Goal: Information Seeking & Learning: Learn about a topic

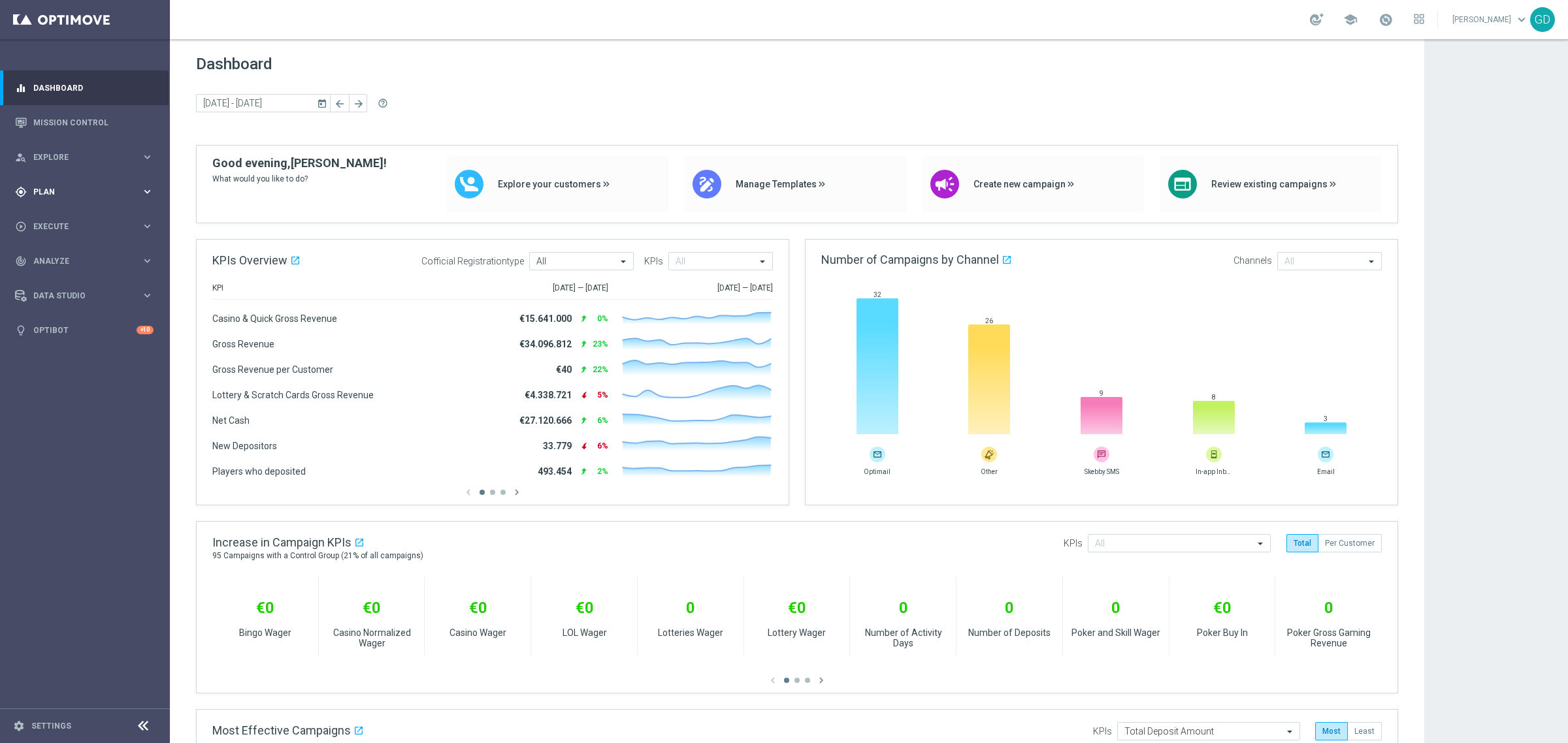
click at [40, 183] on div "gps_fixed Plan keyboard_arrow_right" at bounding box center [84, 191] width 168 height 35
click at [57, 216] on link "Target Groups" at bounding box center [85, 219] width 102 height 11
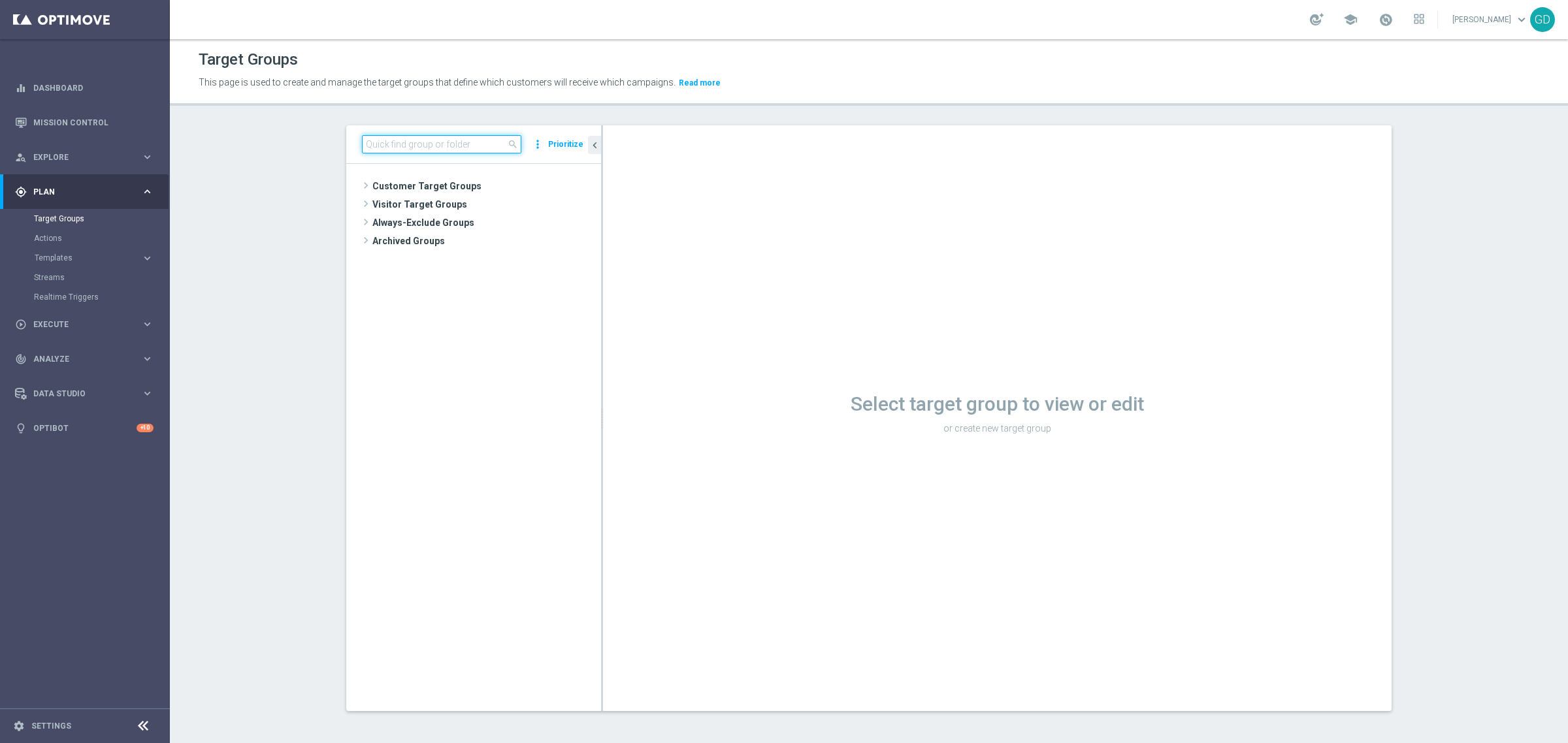
click at [374, 144] on input at bounding box center [441, 144] width 159 height 18
paste input "GDA X Bonu Free Inattivi"
click at [407, 144] on input "GDA X Bonu Free Inattivi" at bounding box center [441, 144] width 159 height 18
type input "GDA X Bonus Free Inattivi"
click at [490, 256] on span "GDA X Bonus Free inattivi" at bounding box center [503, 260] width 131 height 11
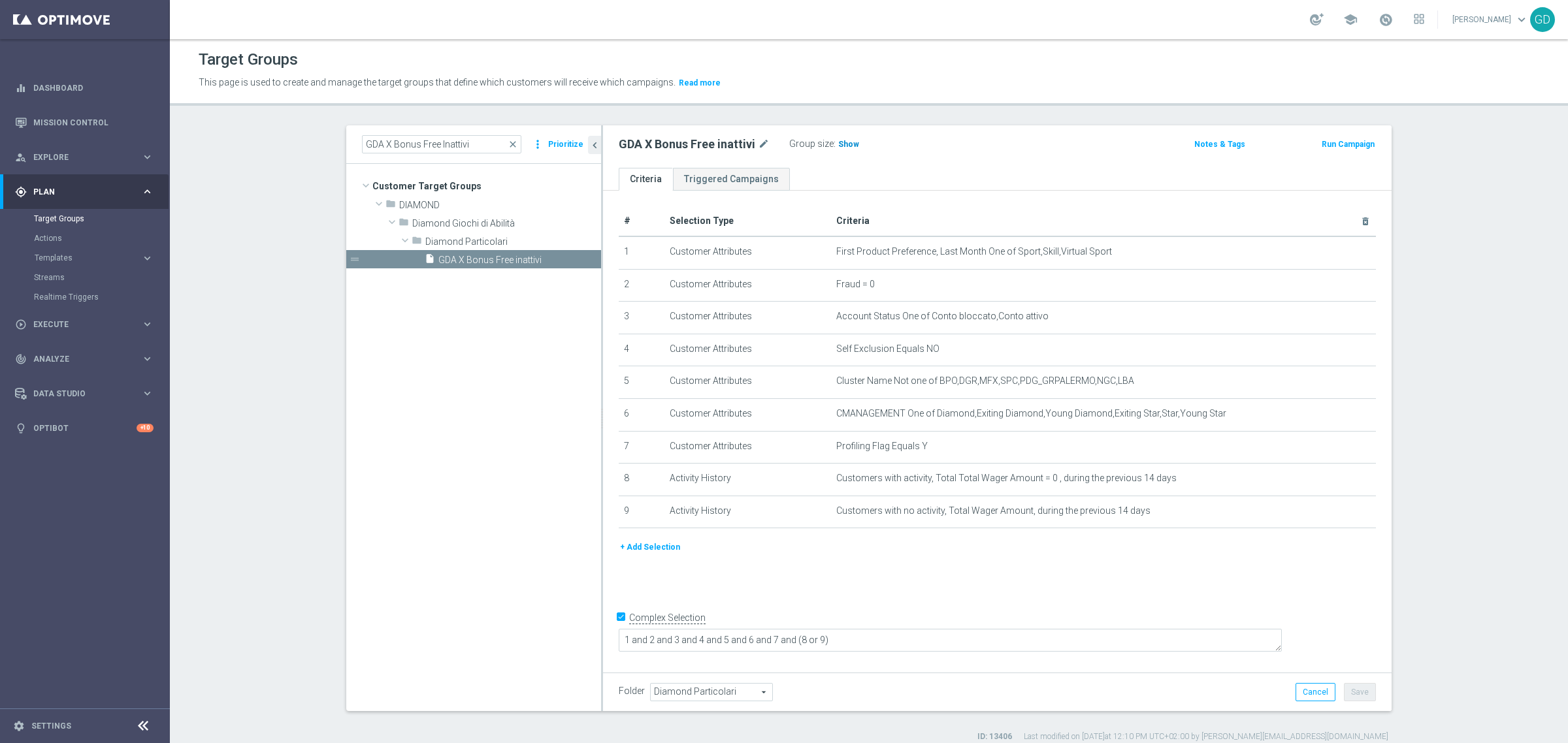
click at [843, 144] on span "Show" at bounding box center [849, 144] width 21 height 9
click at [839, 142] on span "43" at bounding box center [845, 146] width 12 height 12
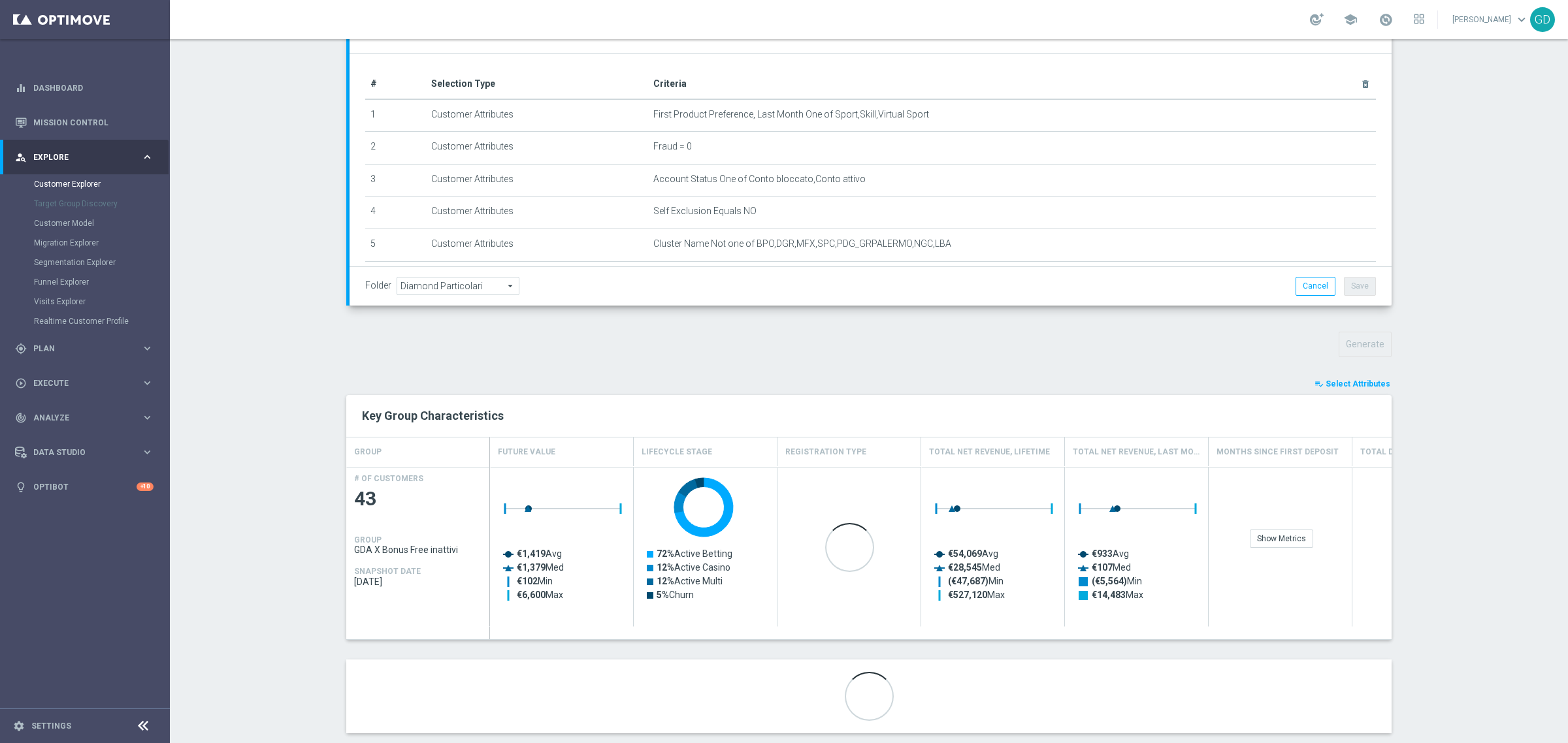
scroll to position [204, 0]
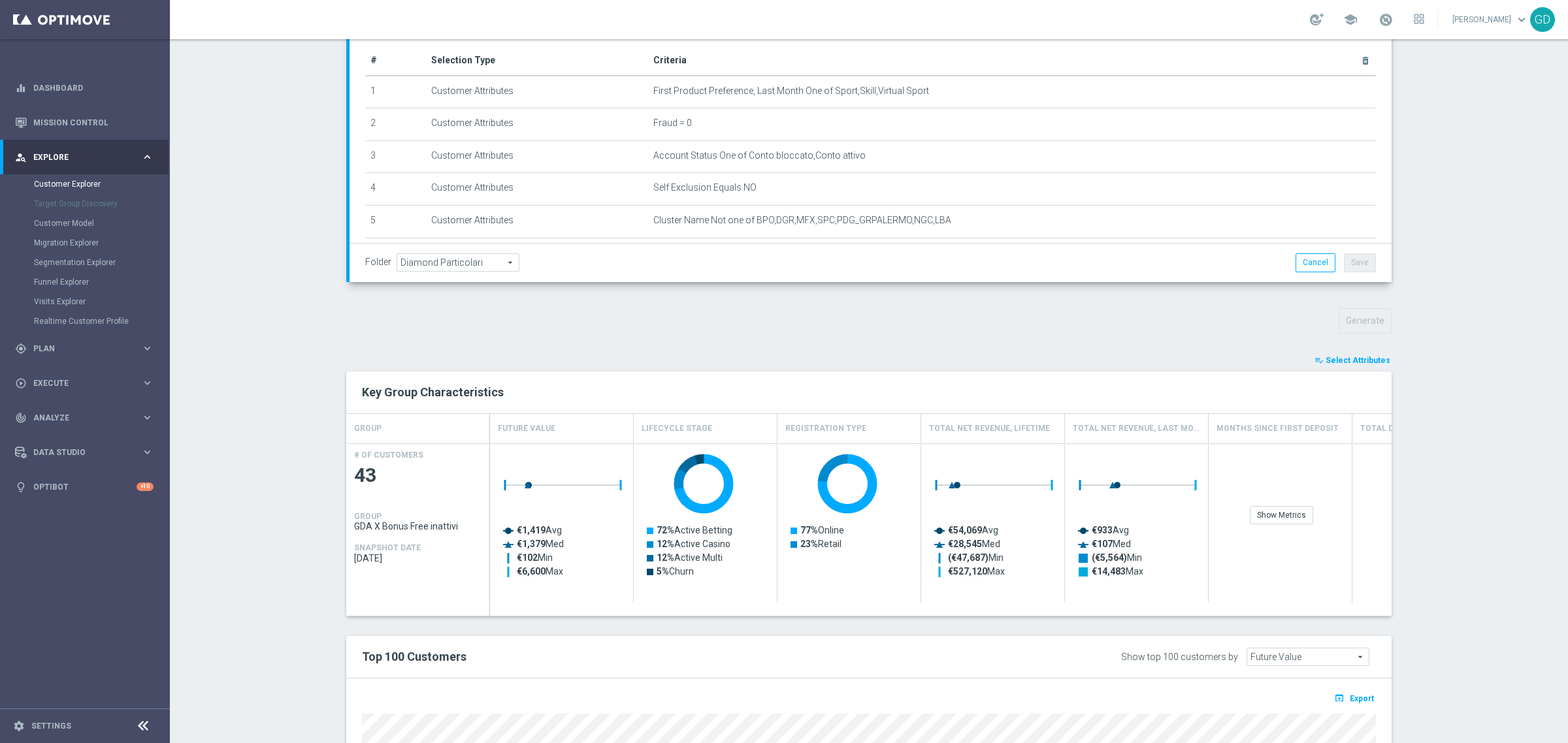
click at [1372, 357] on span "Select Attributes" at bounding box center [1358, 360] width 65 height 9
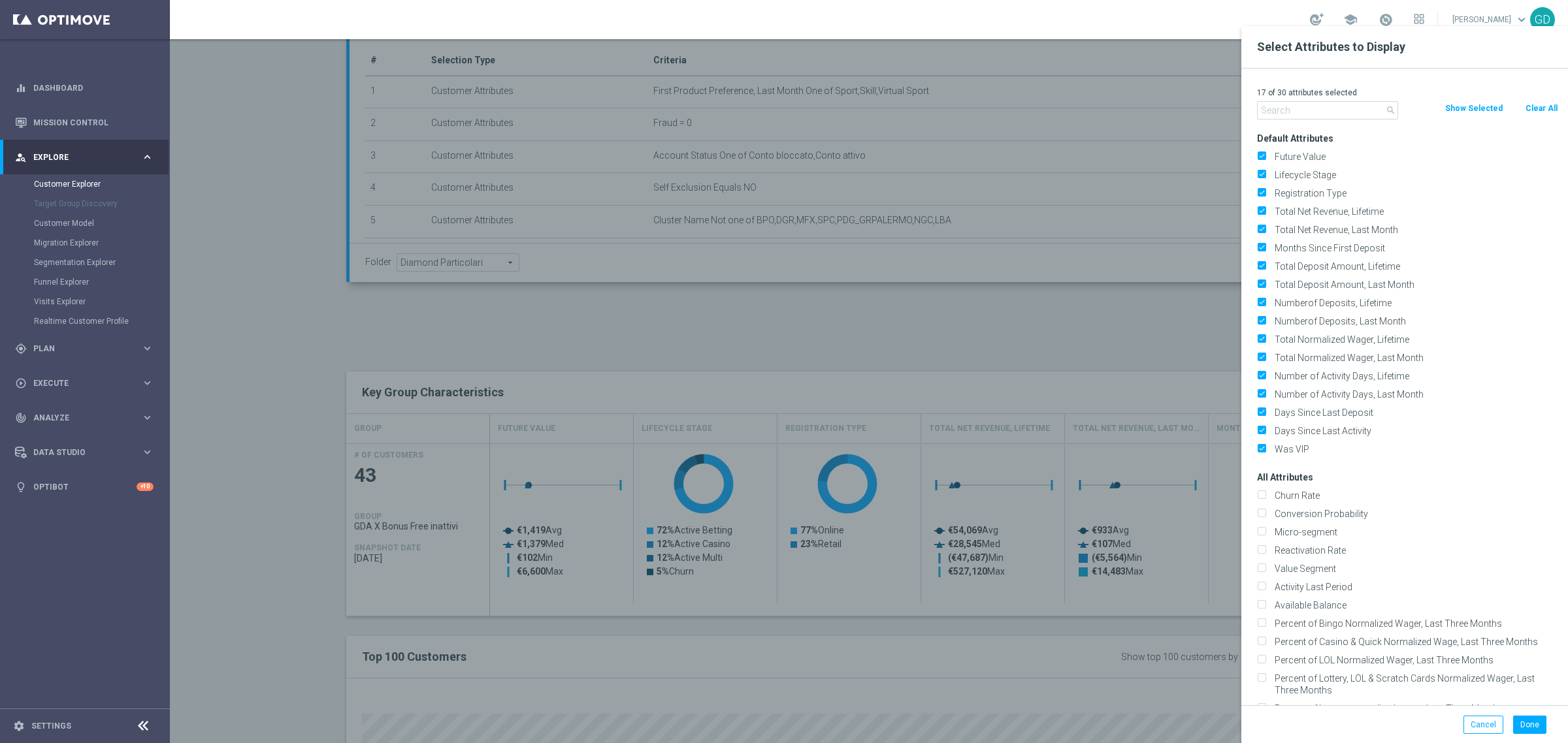
click at [1536, 107] on button "Clear All" at bounding box center [1541, 108] width 35 height 15
checkbox input "false"
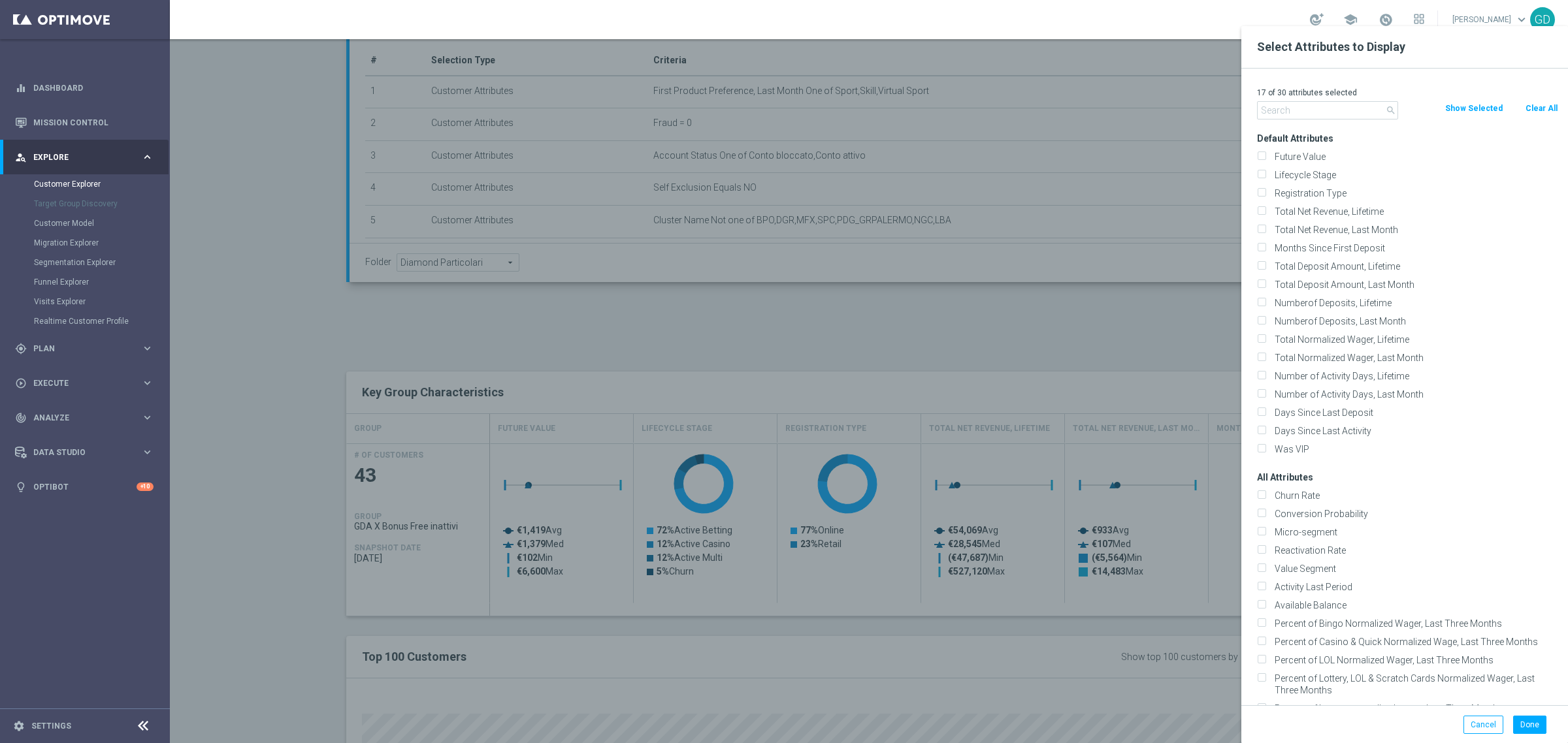
checkbox input "false"
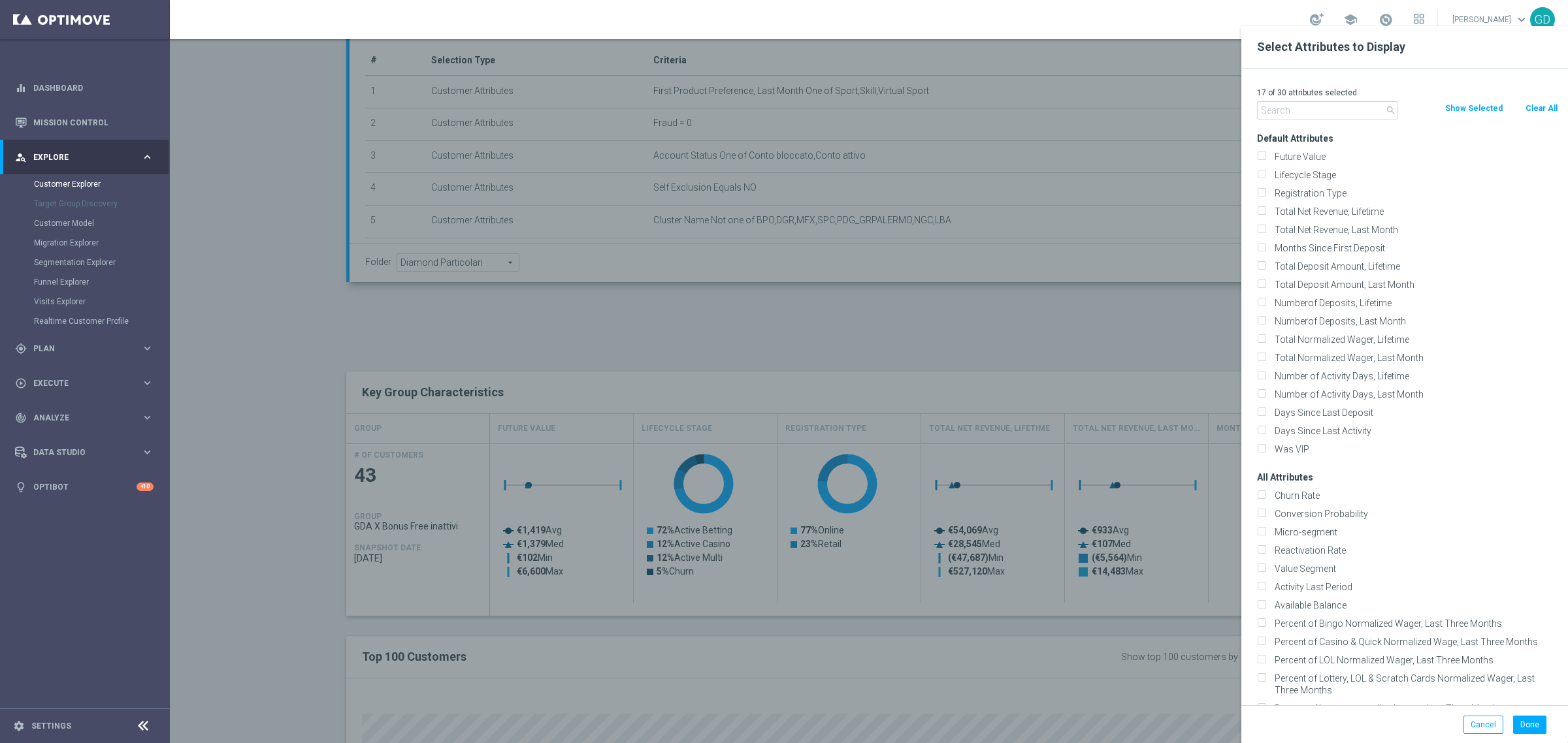
checkbox input "false"
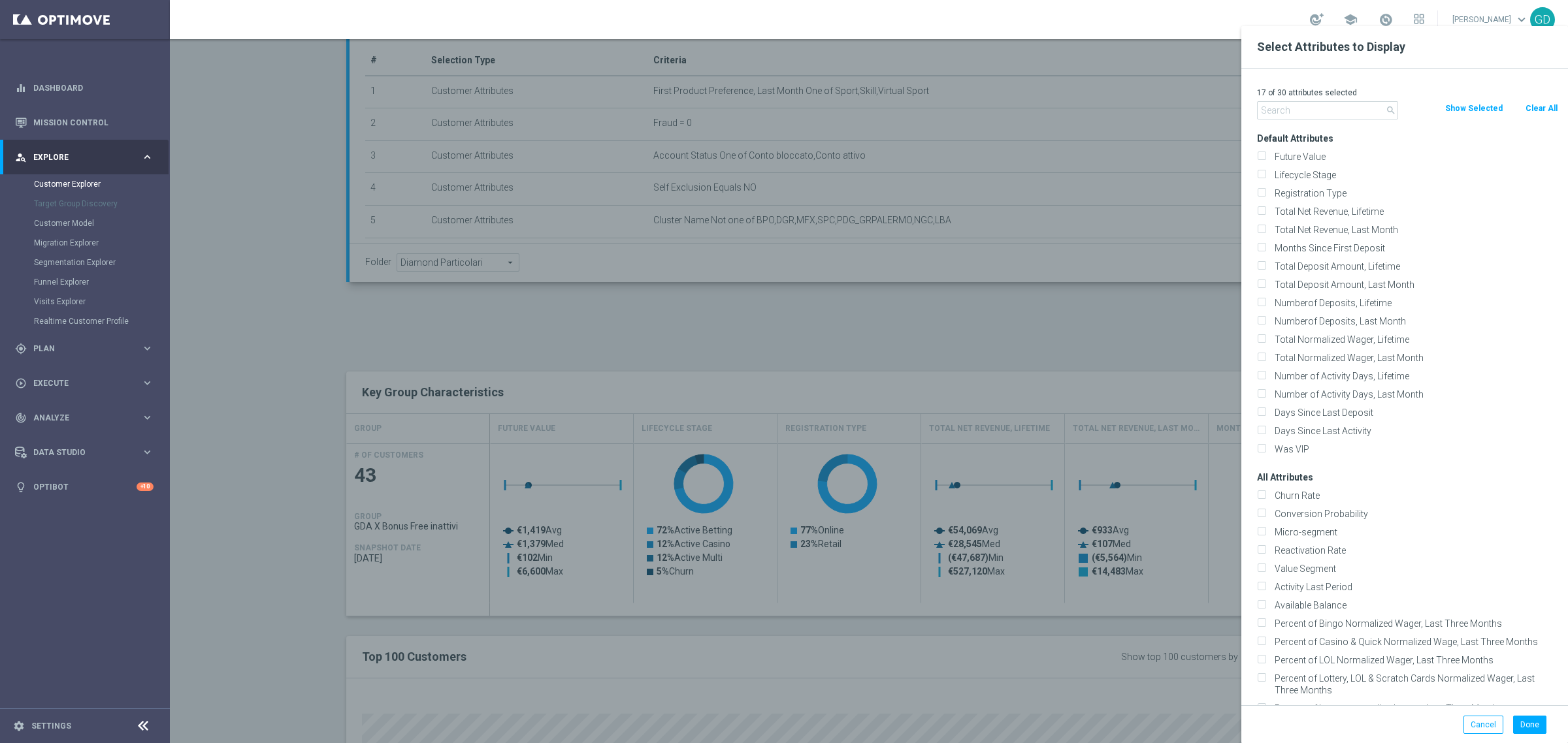
checkbox input "false"
click at [1354, 109] on input "text" at bounding box center [1328, 111] width 141 height 18
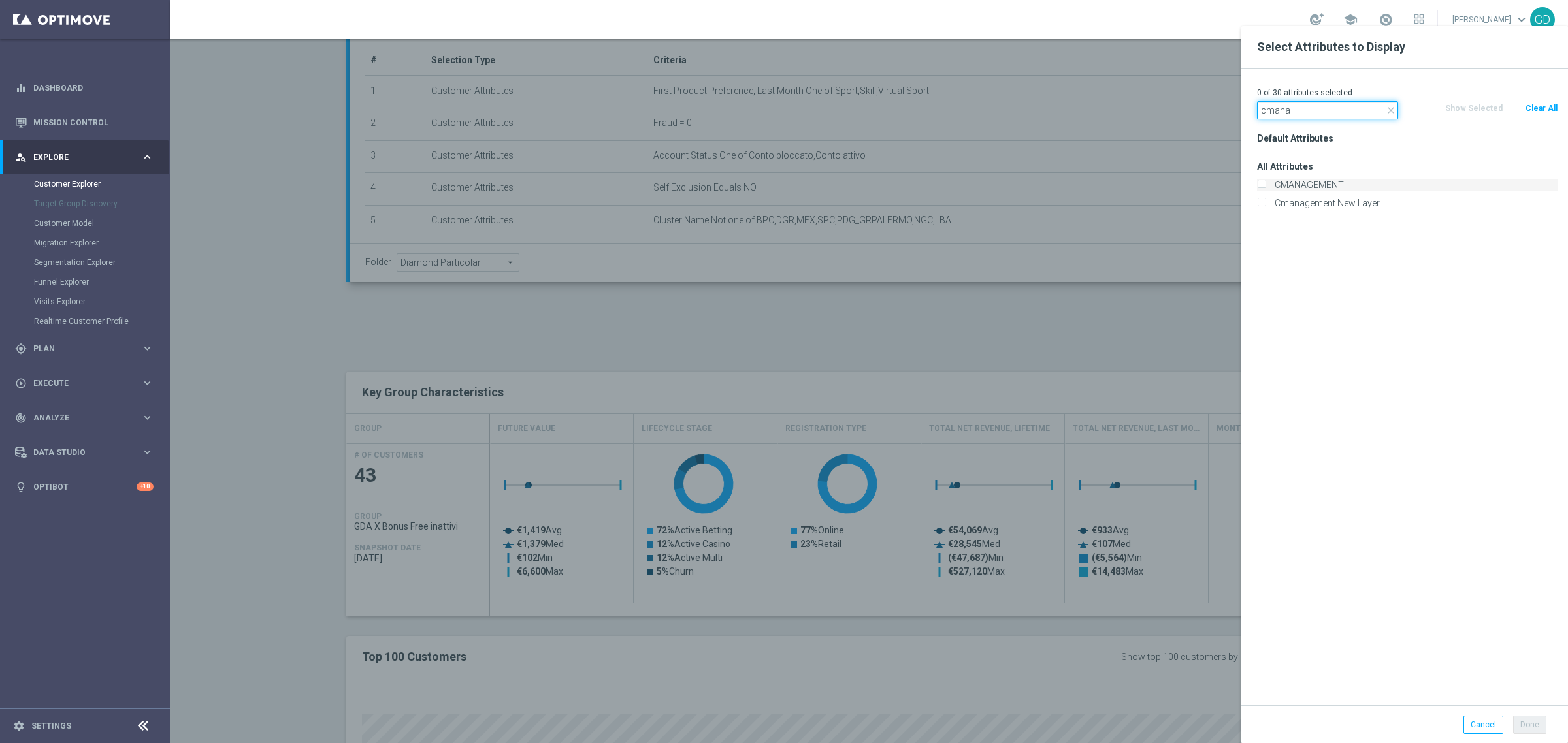
type input "cmana"
click at [1260, 185] on input "CMANAGEMENT" at bounding box center [1261, 186] width 8 height 8
checkbox input "true"
click at [1536, 722] on button "Done" at bounding box center [1530, 725] width 33 height 18
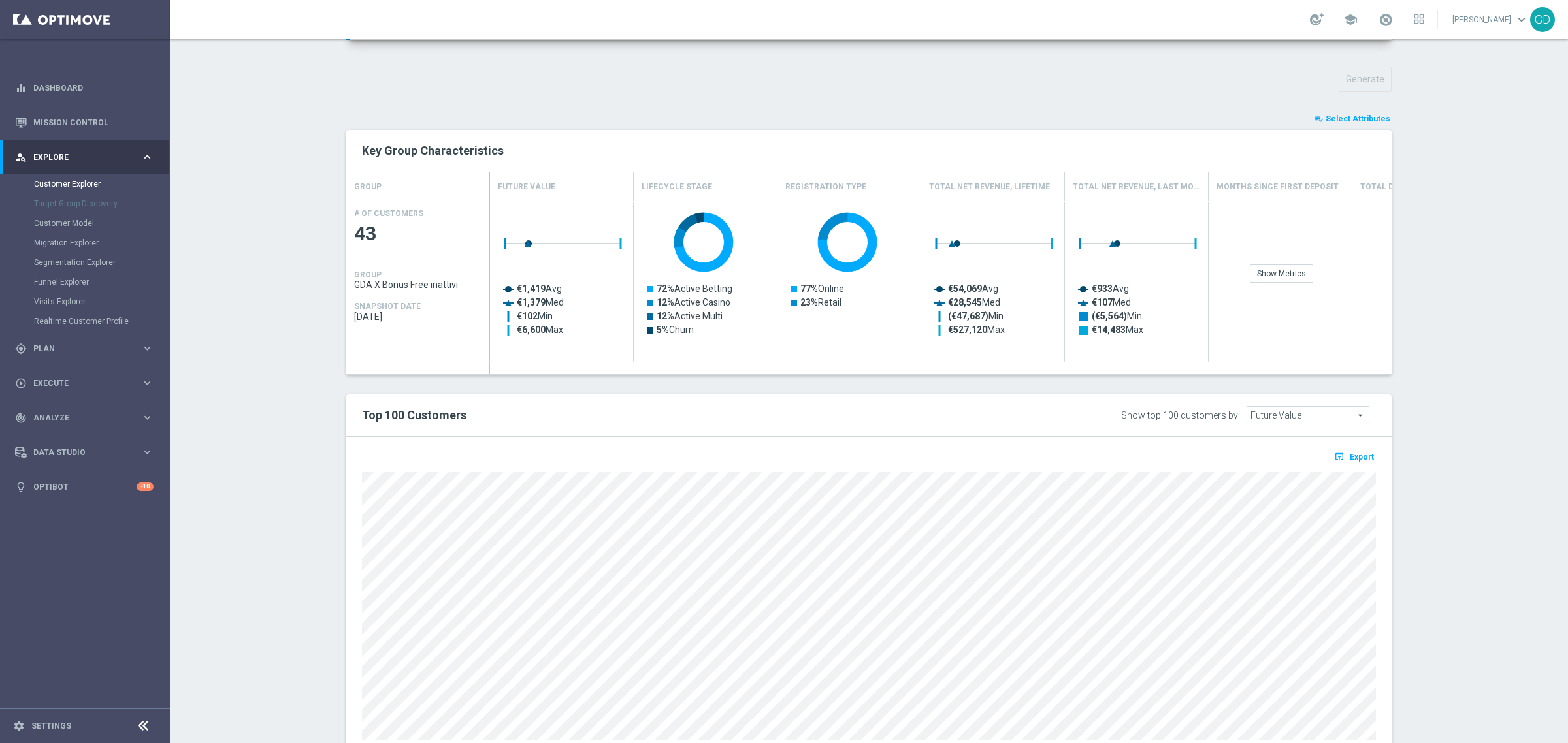
type input "Search"
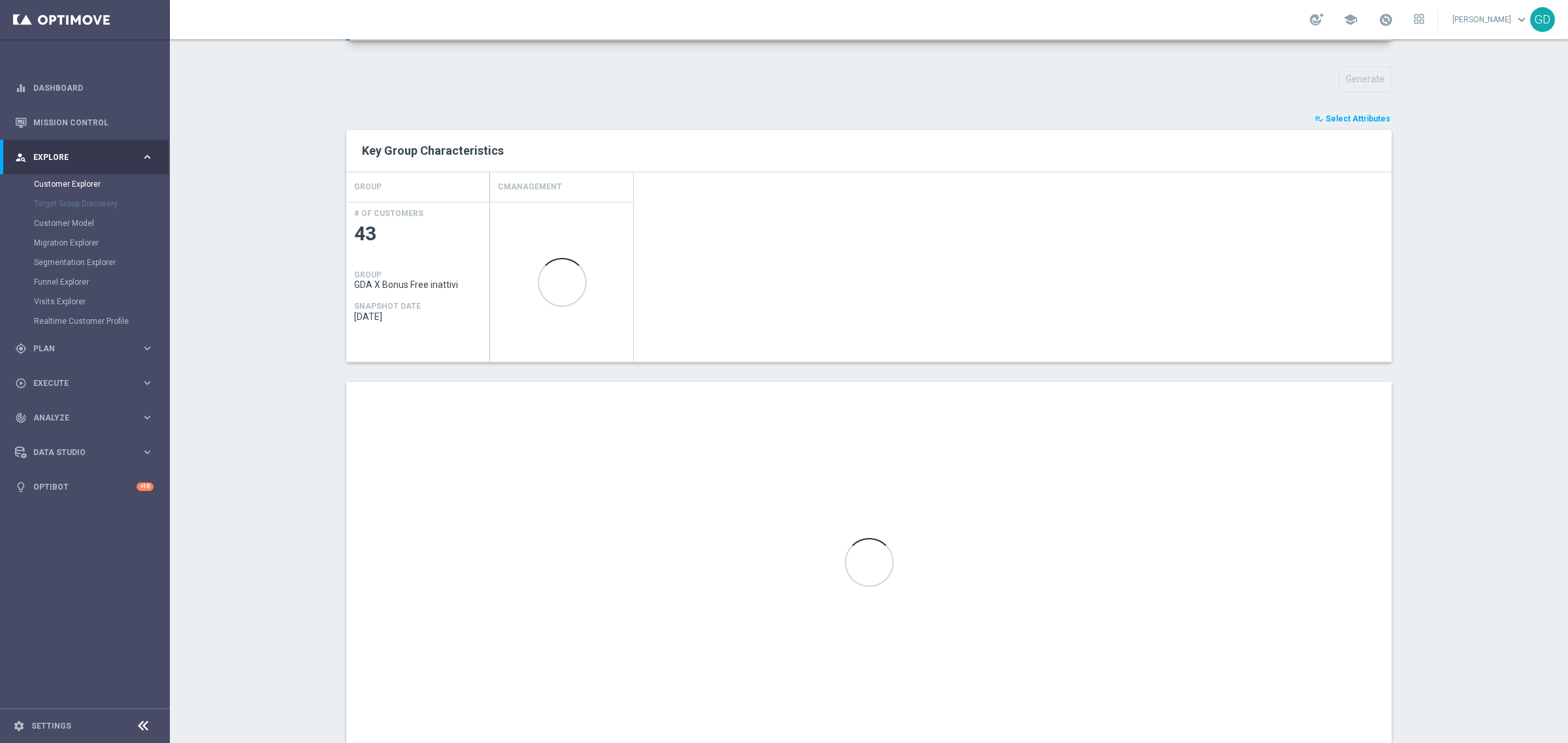
scroll to position [479, 0]
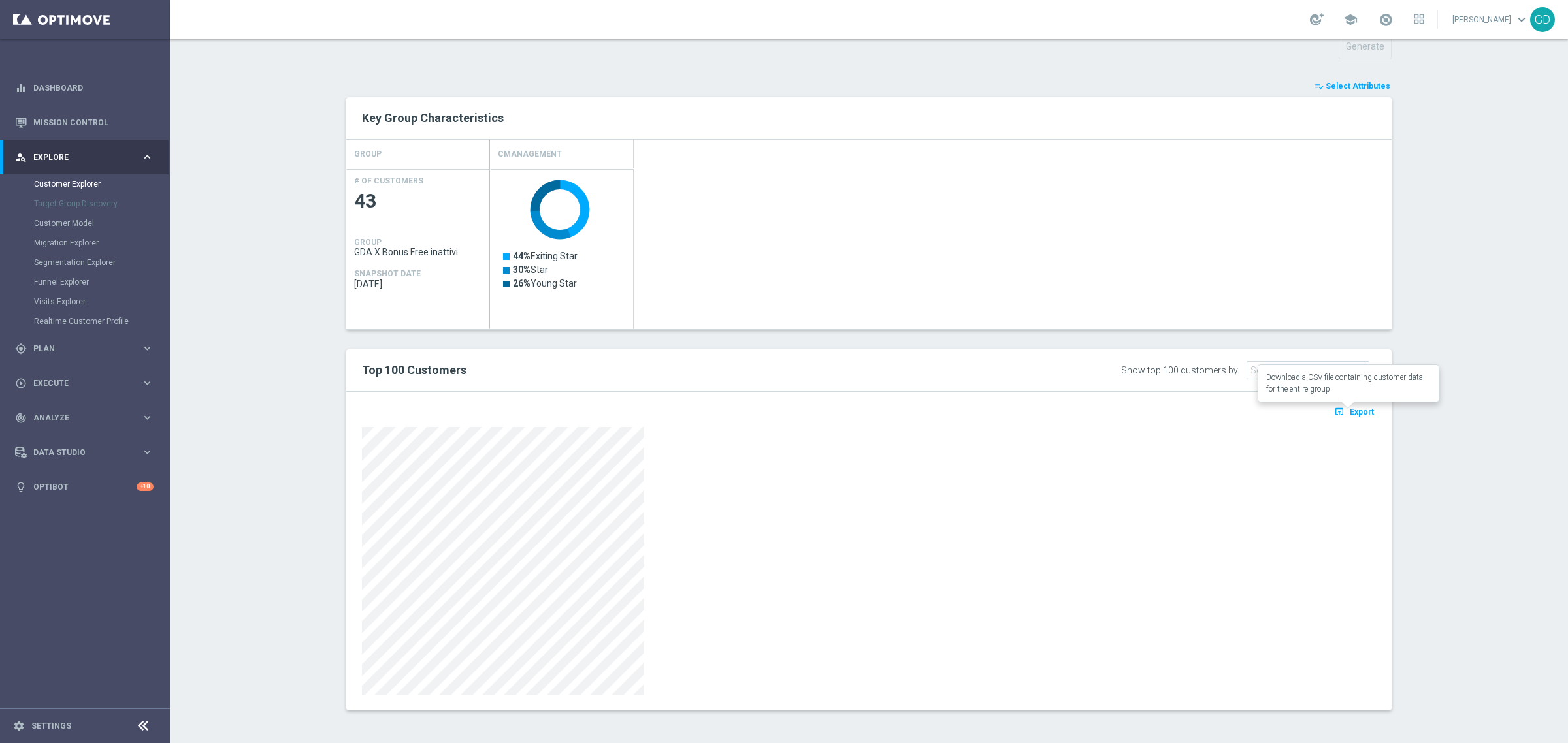
click at [1357, 410] on span "Export" at bounding box center [1361, 412] width 24 height 9
